Goal: Check status: Check status

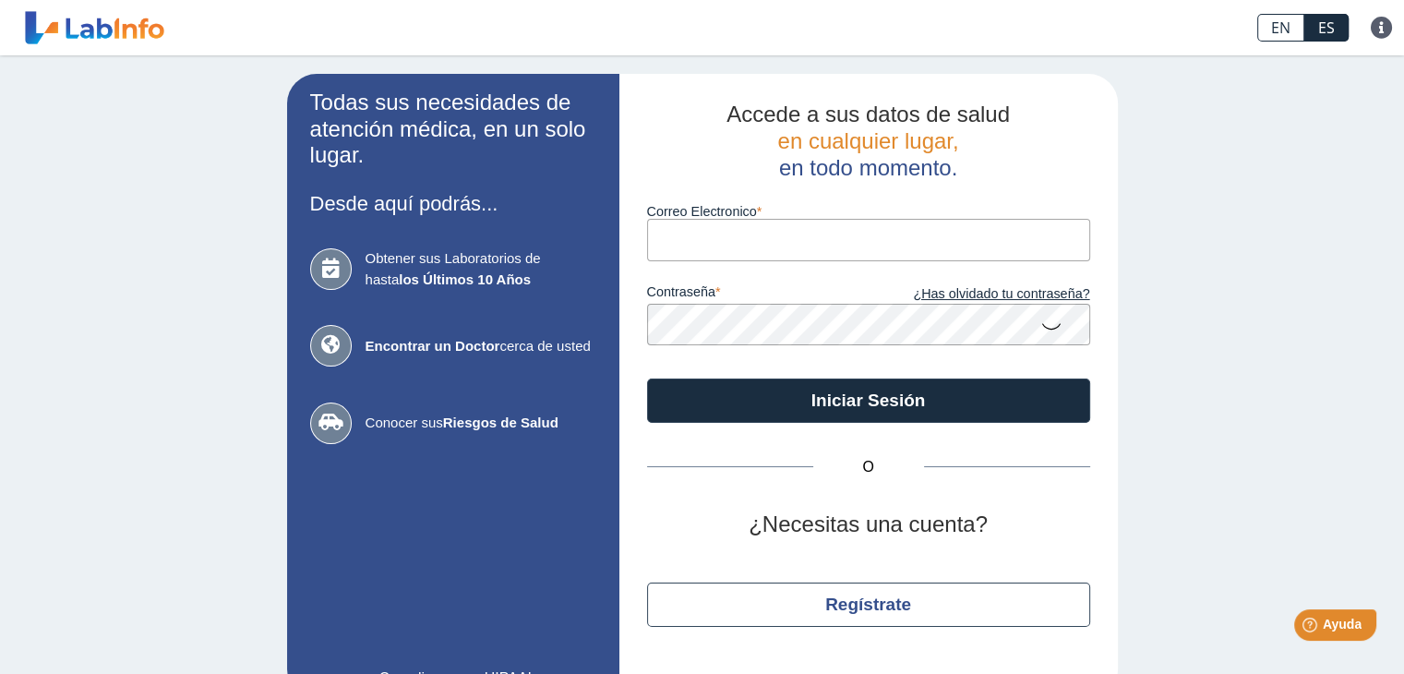
click at [747, 237] on input "Correo Electronico" at bounding box center [868, 240] width 443 height 42
type input "[EMAIL_ADDRESS][DOMAIN_NAME]"
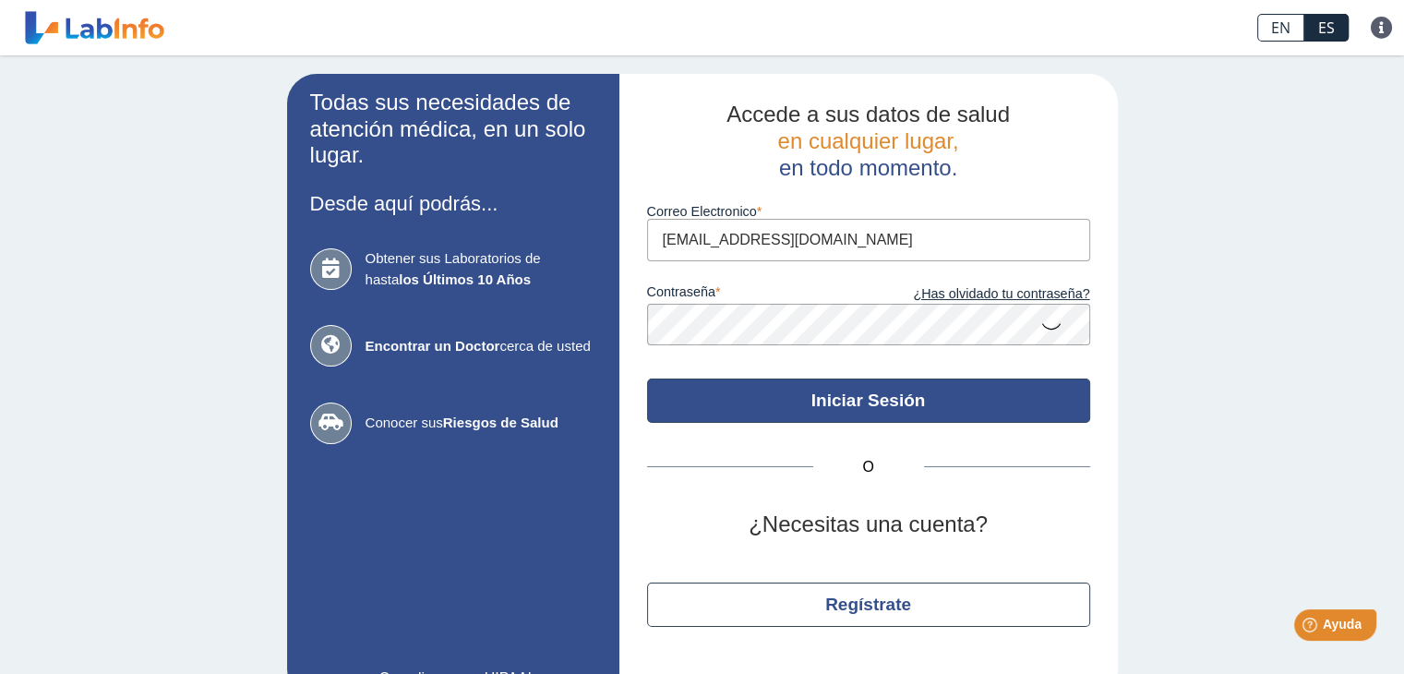
click at [834, 396] on button "Iniciar Sesión" at bounding box center [868, 400] width 443 height 44
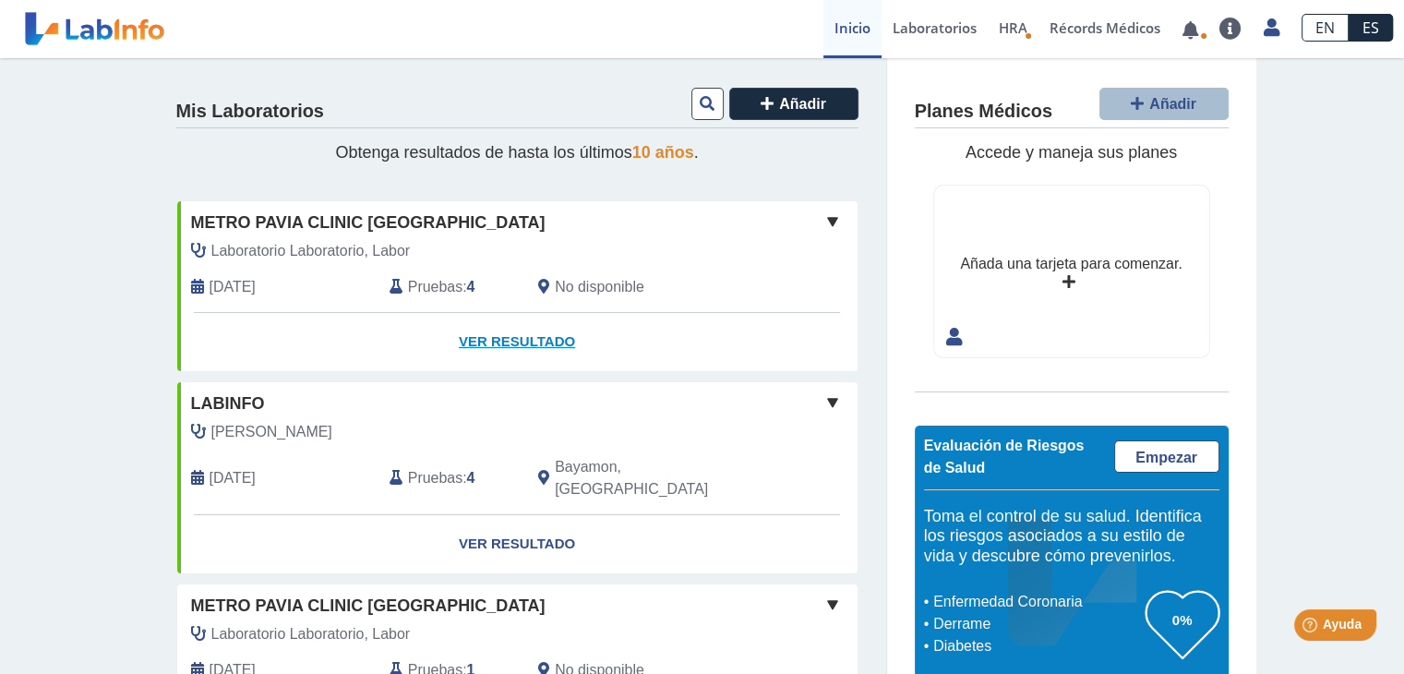
click at [506, 341] on link "Ver Resultado" at bounding box center [517, 342] width 680 height 58
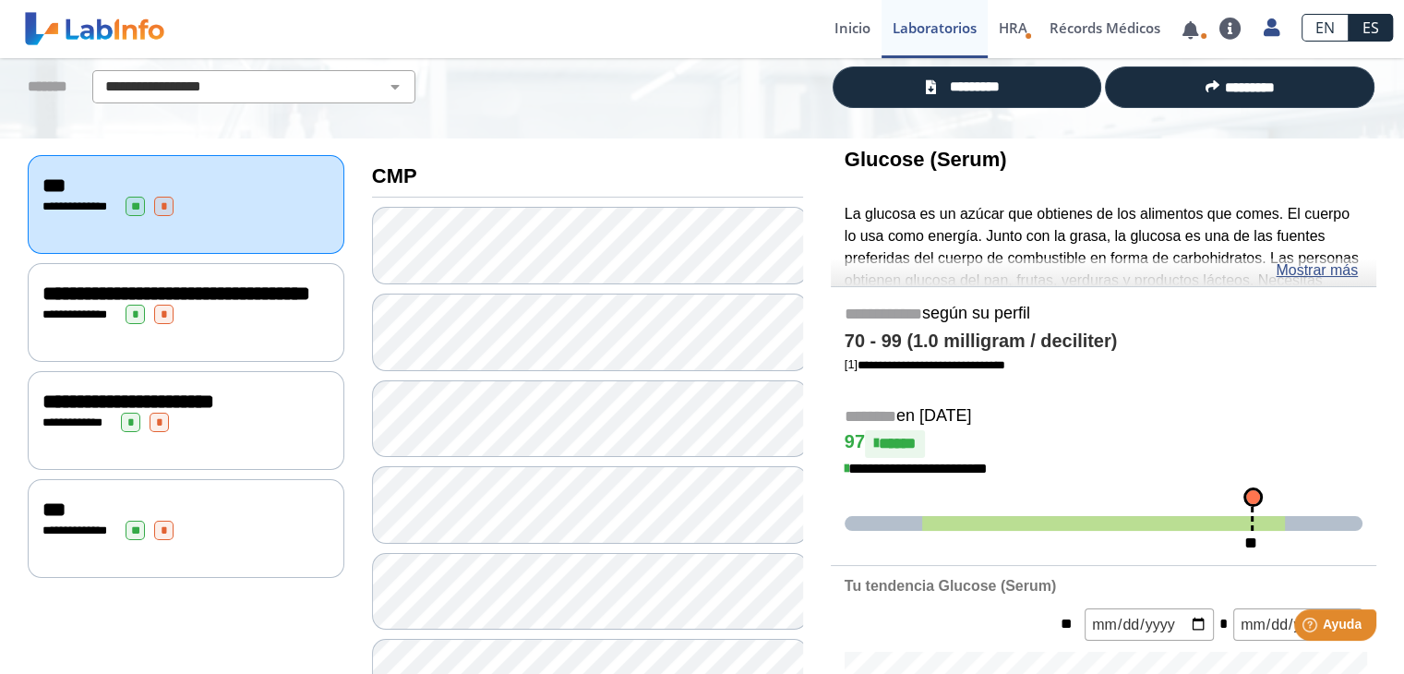
scroll to position [126, 0]
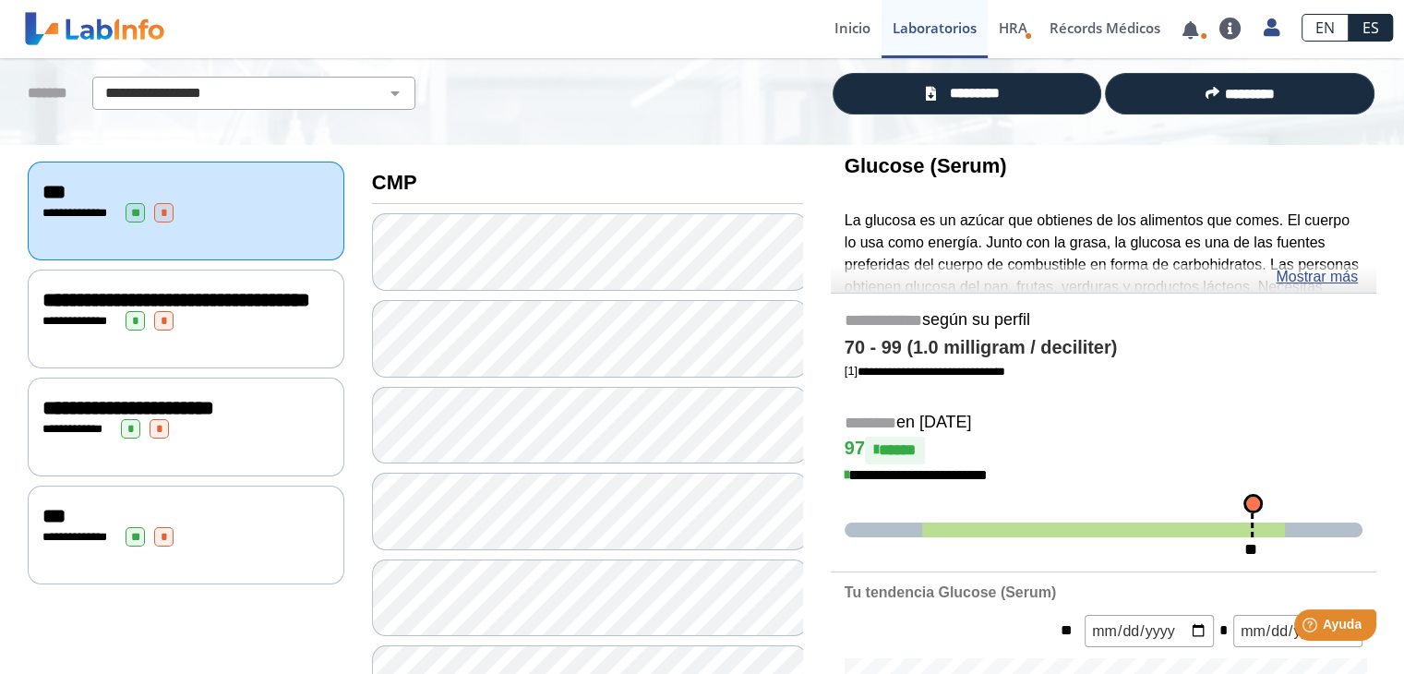
click at [1337, 506] on div "**********" at bounding box center [1103, 438] width 545 height 263
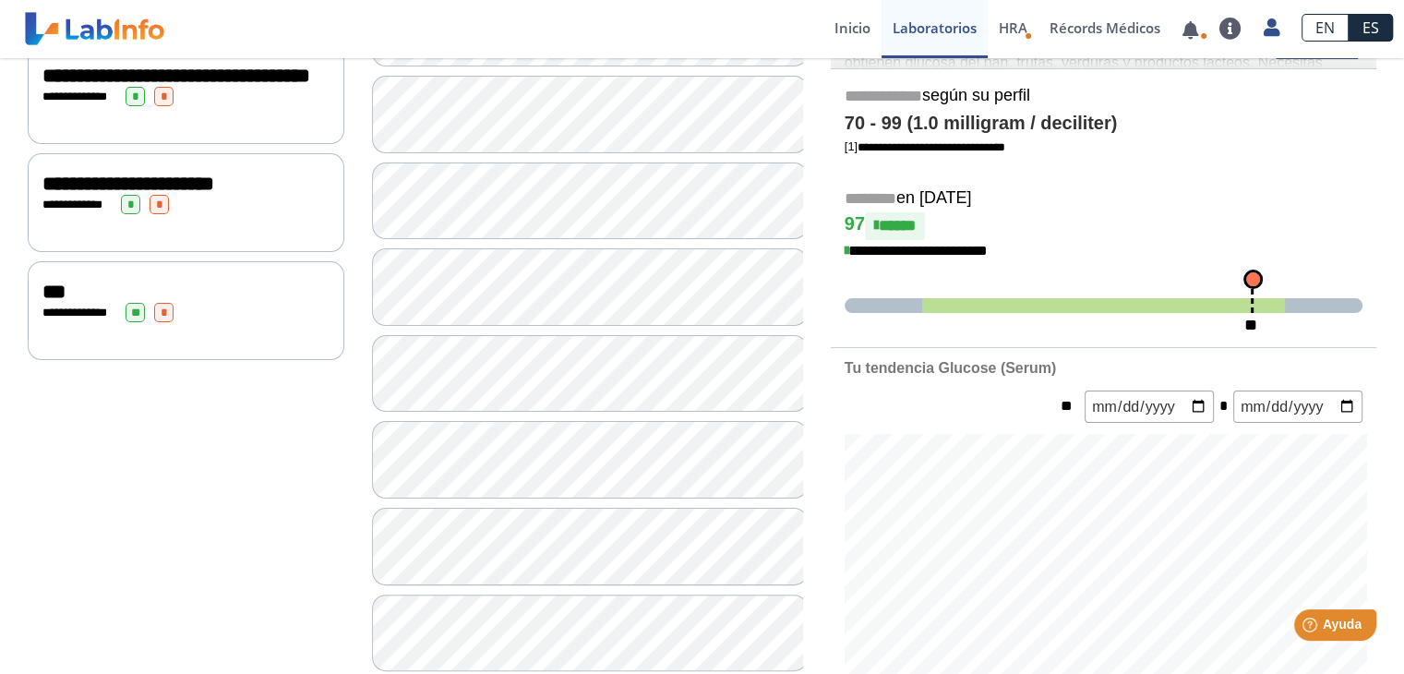
scroll to position [347, 0]
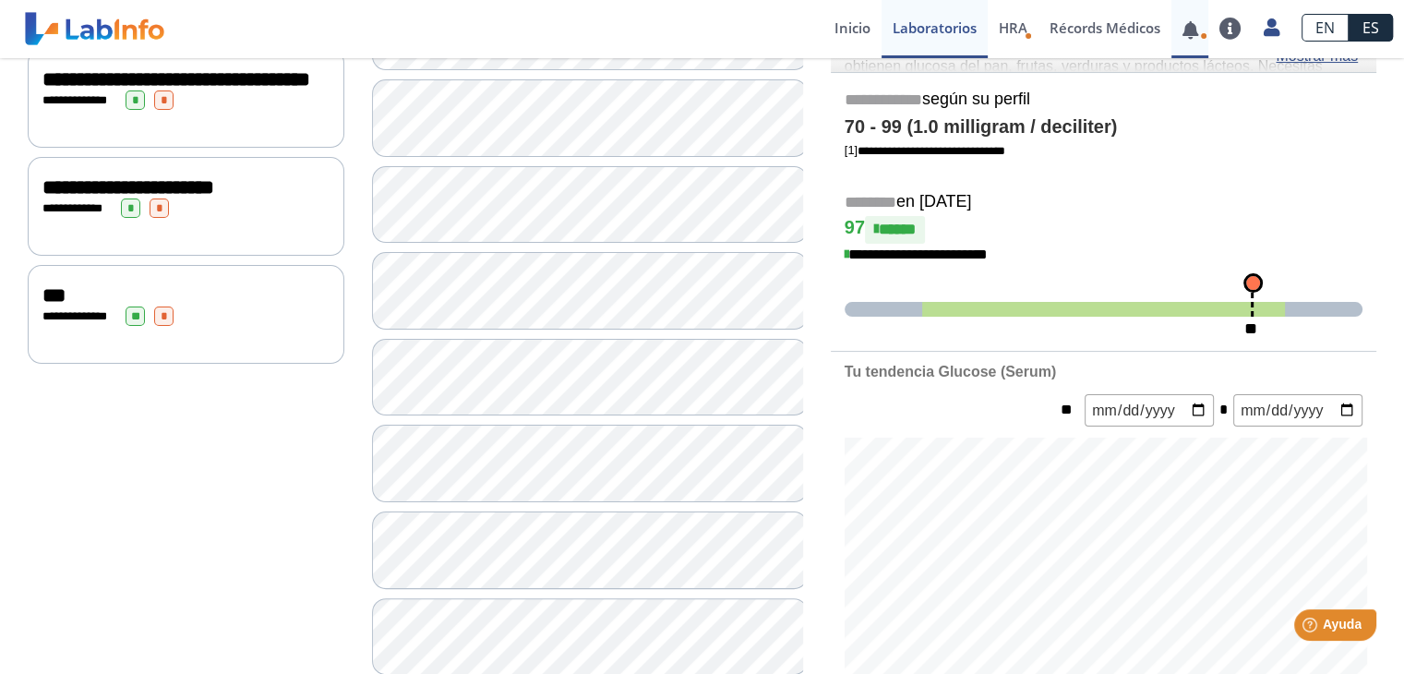
click at [1199, 34] on link at bounding box center [1190, 30] width 38 height 14
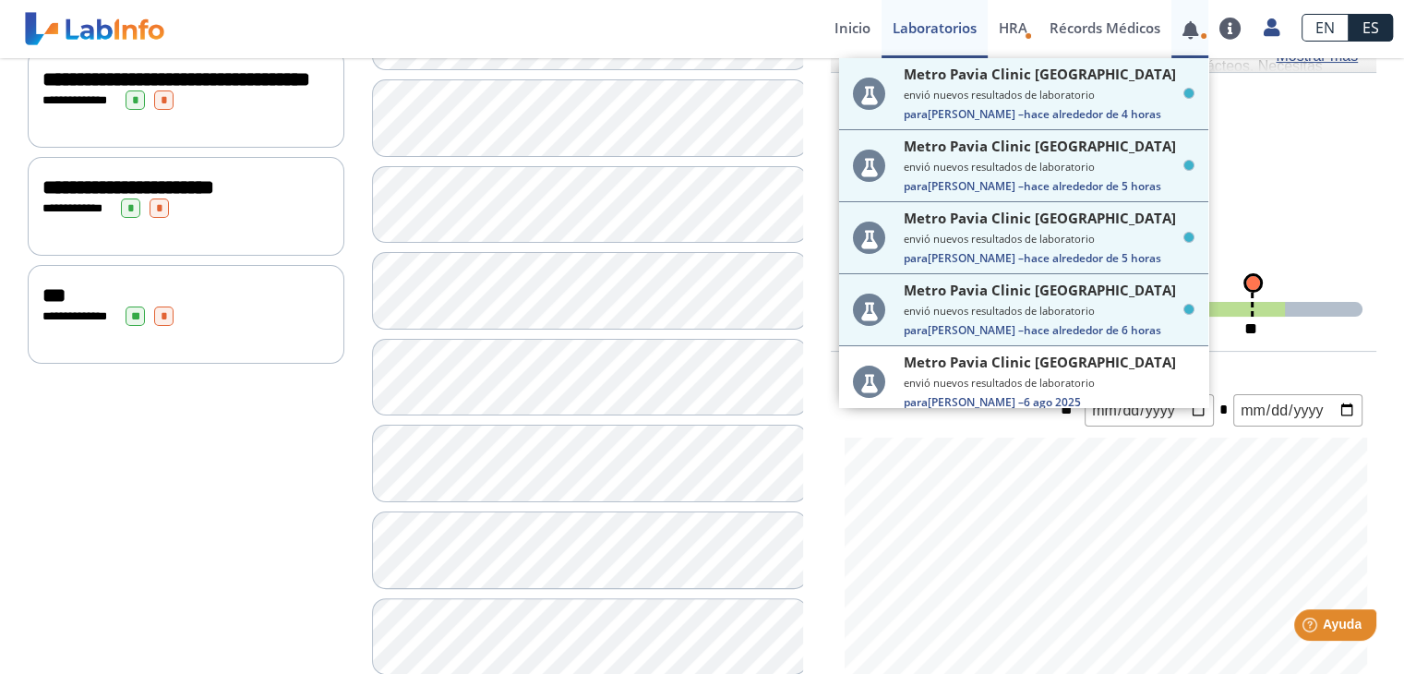
click at [1199, 34] on link at bounding box center [1190, 30] width 38 height 14
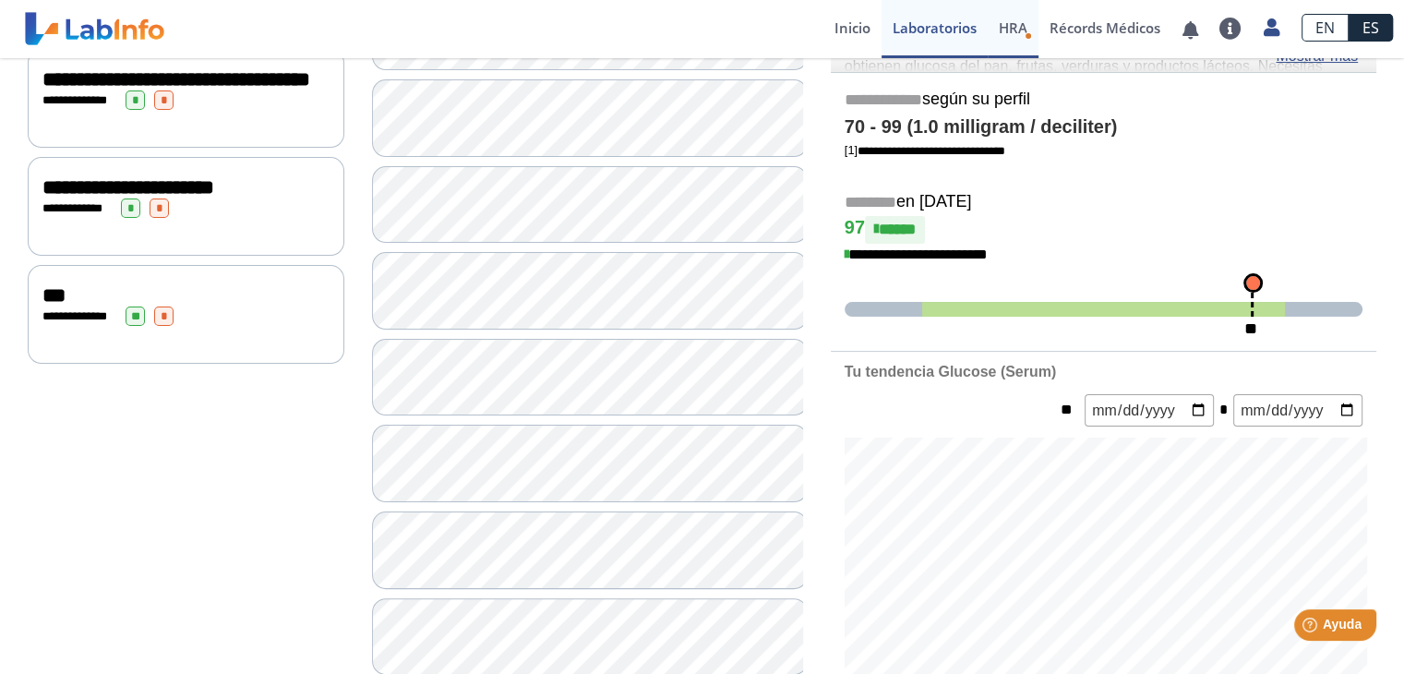
click at [1012, 30] on span "HRA" at bounding box center [1013, 27] width 29 height 18
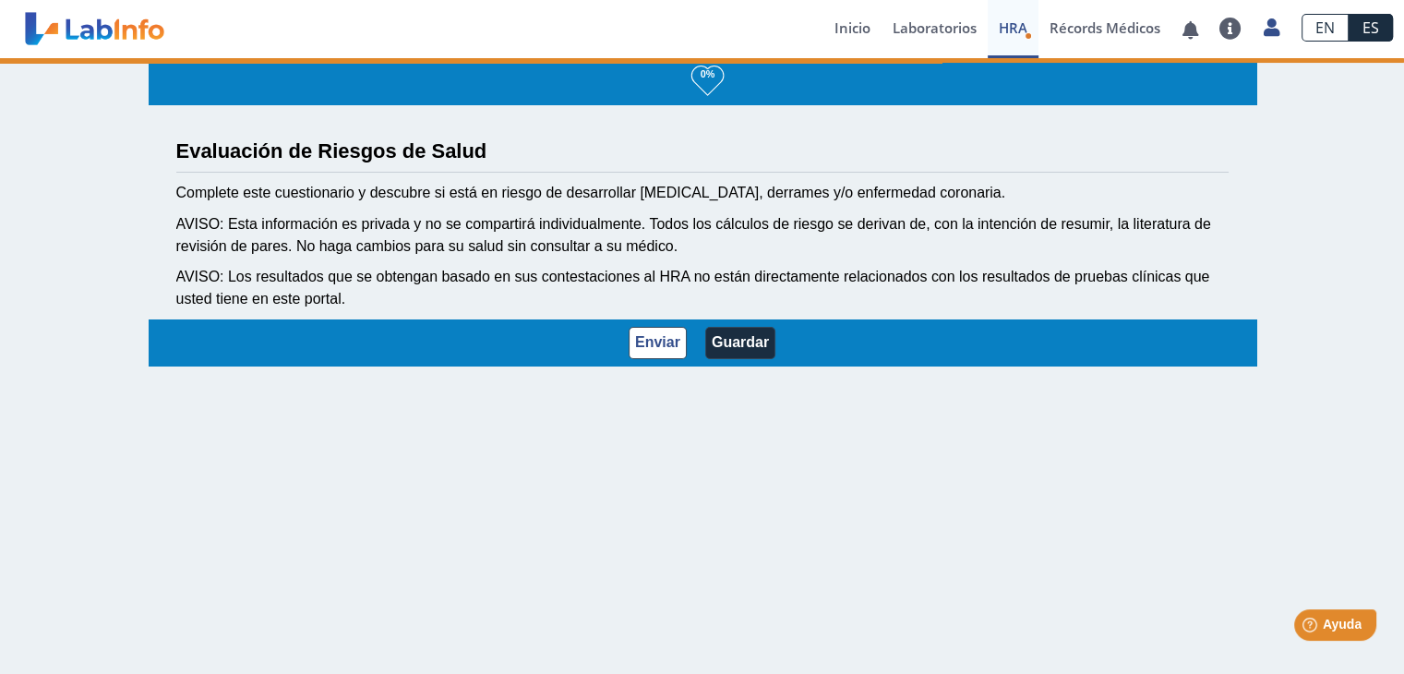
scroll to position [2, 0]
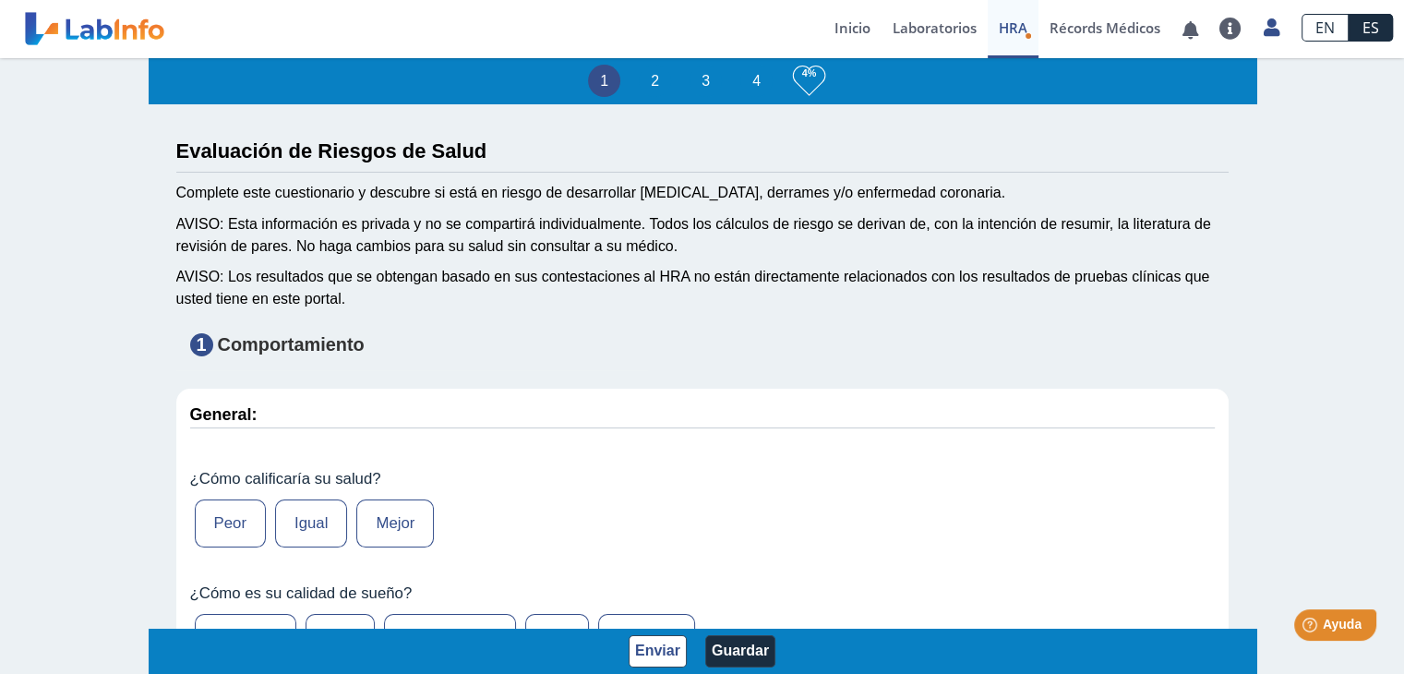
click at [1012, 30] on span "HRA" at bounding box center [1013, 27] width 29 height 18
click at [851, 26] on link "Inicio" at bounding box center [852, 29] width 58 height 58
